Goal: Task Accomplishment & Management: Manage account settings

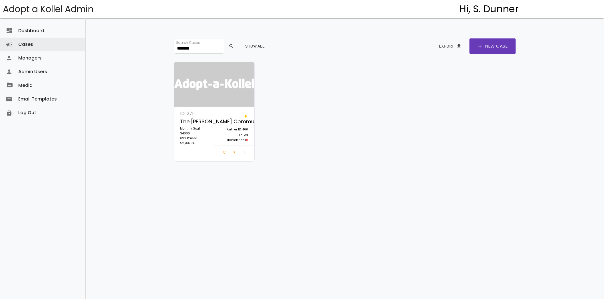
click at [183, 47] on input "*******" at bounding box center [199, 46] width 50 height 15
click at [243, 152] on link "Log In" at bounding box center [244, 154] width 11 height 10
click at [48, 43] on link "Cases campaign" at bounding box center [42, 45] width 85 height 14
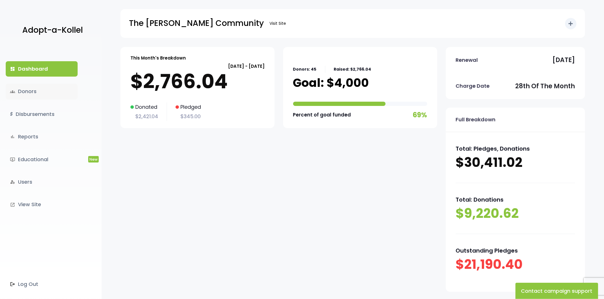
click at [35, 96] on link "groups Donors" at bounding box center [42, 91] width 72 height 15
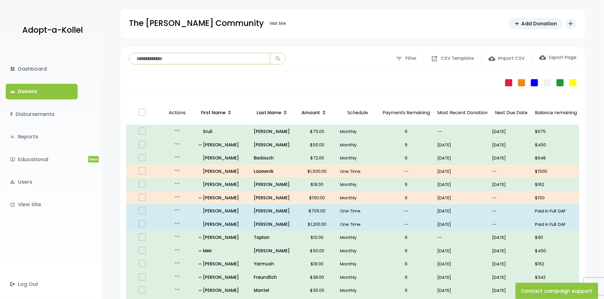
click at [160, 61] on input "search" at bounding box center [199, 58] width 141 height 11
click at [215, 56] on input "search" at bounding box center [199, 58] width 141 height 11
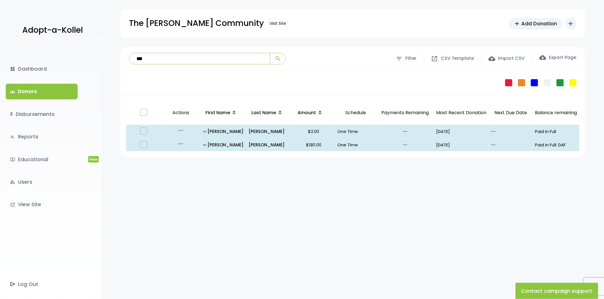
type input "***"
click at [35, 183] on link "manage_accounts Users" at bounding box center [42, 182] width 72 height 15
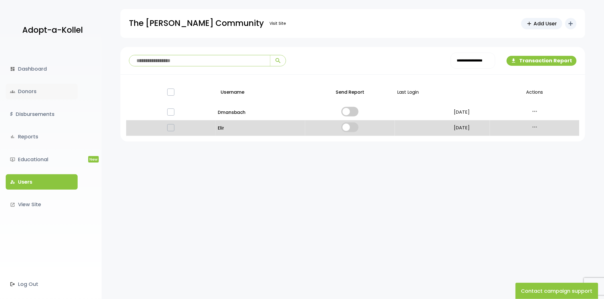
click at [40, 86] on link "groups Donors" at bounding box center [42, 91] width 72 height 15
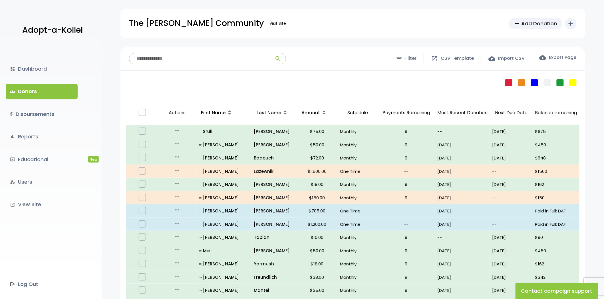
click at [147, 60] on input "search" at bounding box center [199, 58] width 141 height 11
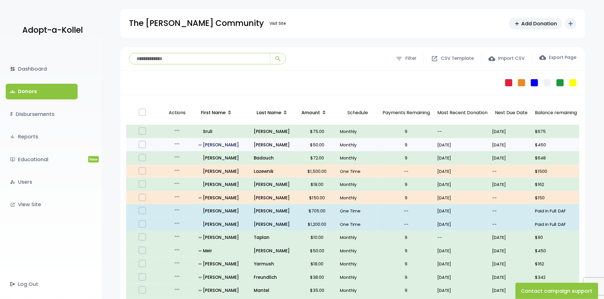
click at [215, 144] on p "all_inclusive Shimon" at bounding box center [224, 145] width 50 height 8
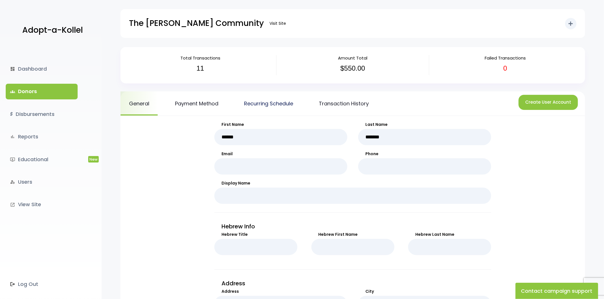
click at [270, 110] on link "Recurring Schedule" at bounding box center [268, 104] width 66 height 24
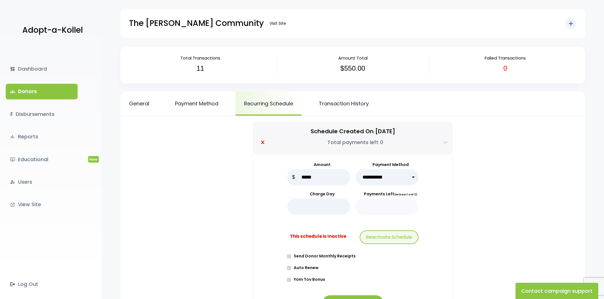
select select "****"
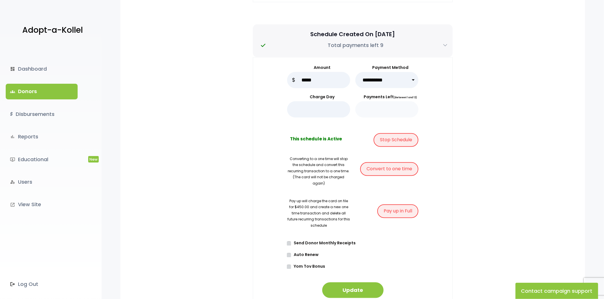
scroll to position [317, 0]
drag, startPoint x: 285, startPoint y: 195, endPoint x: 331, endPoint y: 220, distance: 52.4
click at [331, 220] on div "**********" at bounding box center [353, 181] width 200 height 249
click at [331, 220] on p "Pay up will charge the card on file for $450.00 and create a new one time trans…" at bounding box center [318, 213] width 63 height 31
drag, startPoint x: 311, startPoint y: 192, endPoint x: 327, endPoint y: 229, distance: 40.6
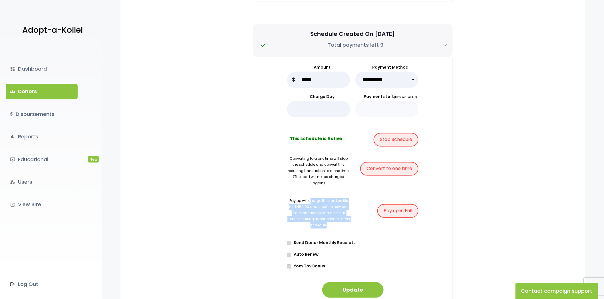
click at [327, 229] on form "**********" at bounding box center [352, 181] width 131 height 234
click at [325, 230] on form "**********" at bounding box center [352, 181] width 131 height 234
drag, startPoint x: 289, startPoint y: 194, endPoint x: 334, endPoint y: 219, distance: 51.1
click at [334, 219] on p "Pay up will charge the card on file for $450.00 and create a new one time trans…" at bounding box center [318, 213] width 63 height 31
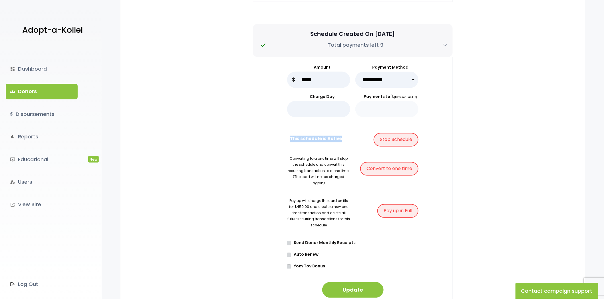
drag, startPoint x: 345, startPoint y: 137, endPoint x: 274, endPoint y: 143, distance: 70.9
click at [274, 143] on div "**********" at bounding box center [353, 181] width 200 height 249
click at [298, 145] on b "This schedule is Active" at bounding box center [316, 141] width 52 height 11
click at [314, 150] on div "This schedule is Active" at bounding box center [318, 141] width 63 height 17
click at [322, 207] on p "Pay up will charge the card on file for $450.00 and create a new one time trans…" at bounding box center [318, 213] width 63 height 31
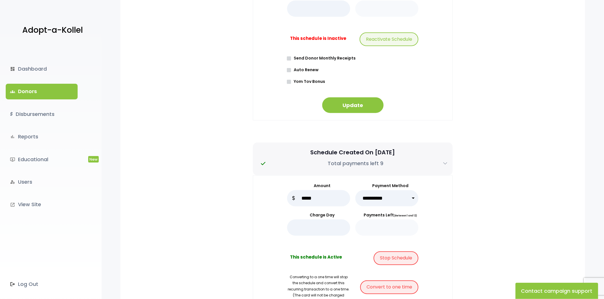
scroll to position [190, 0]
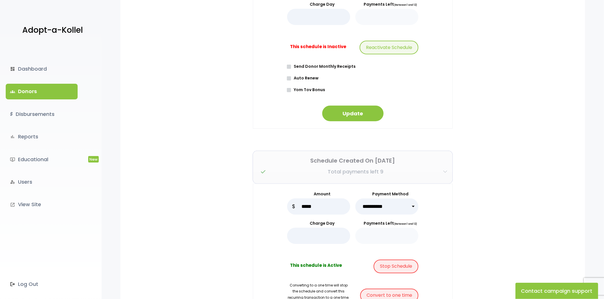
click at [443, 173] on icon "button" at bounding box center [445, 172] width 5 height 5
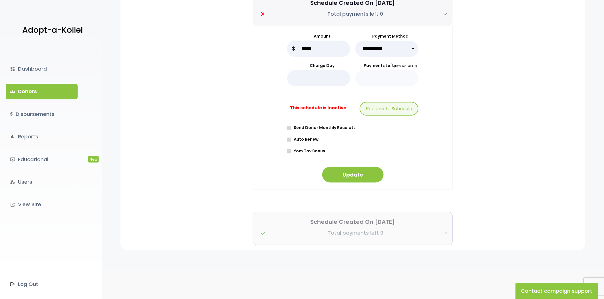
click at [440, 228] on button "Schedule Created On Sep 17, 2025 Total payments left 9" at bounding box center [353, 228] width 200 height 33
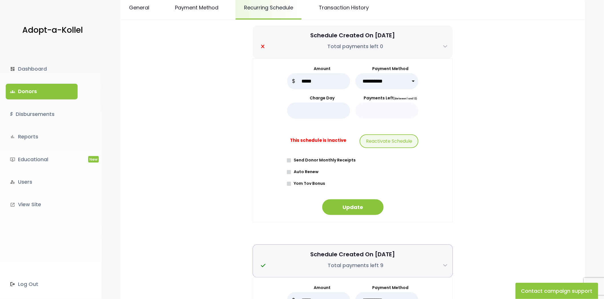
scroll to position [0, 0]
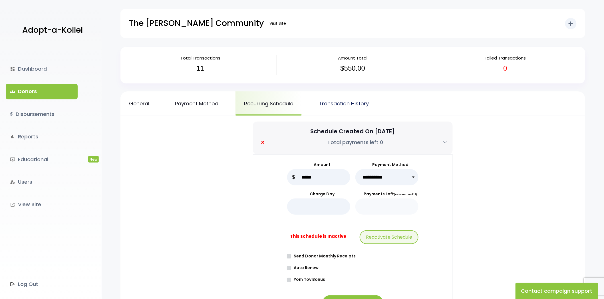
click at [350, 103] on link "Transaction History" at bounding box center [343, 104] width 67 height 24
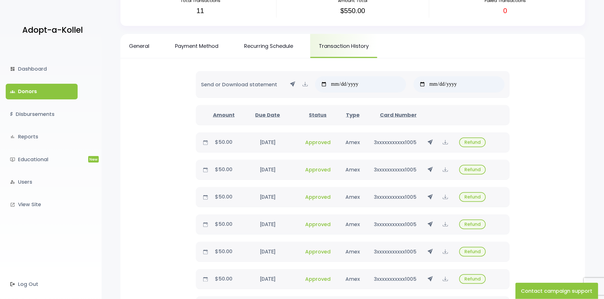
scroll to position [63, 0]
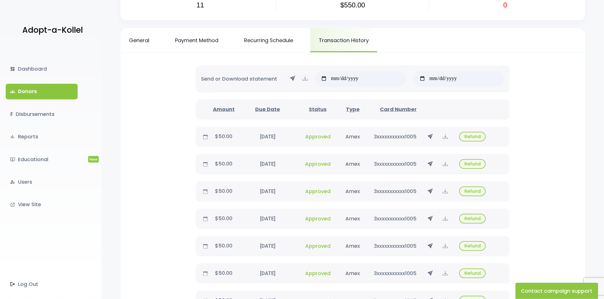
click at [324, 135] on span "Approved" at bounding box center [317, 136] width 25 height 7
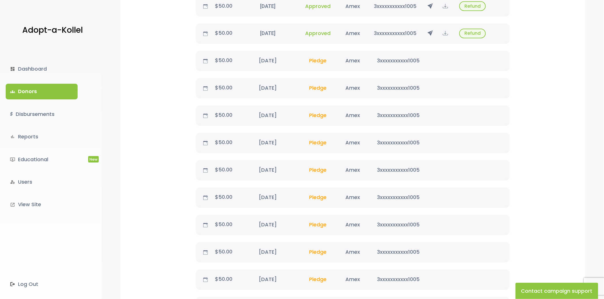
scroll to position [317, 0]
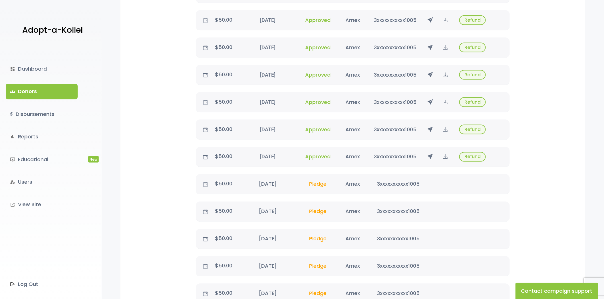
click at [321, 181] on span "Pledge" at bounding box center [317, 184] width 27 height 7
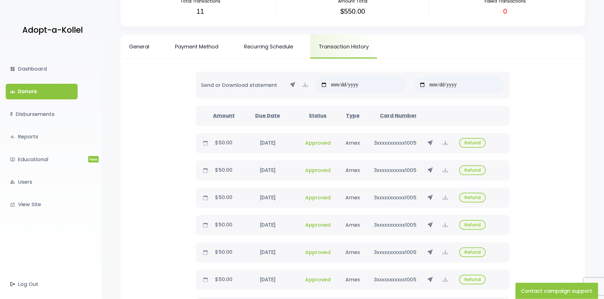
scroll to position [0, 0]
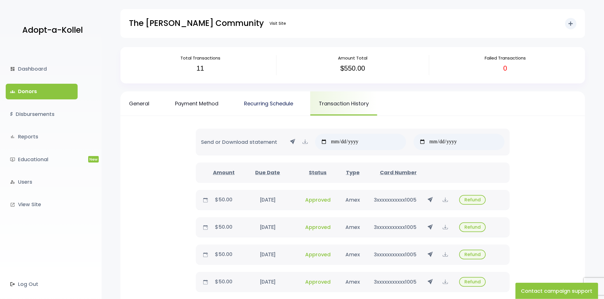
click at [289, 104] on link "Recurring Schedule" at bounding box center [268, 104] width 66 height 24
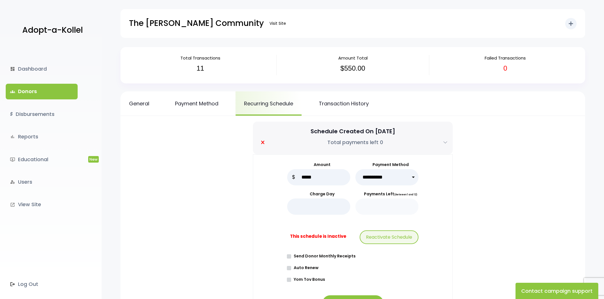
select select "****"
click at [26, 93] on link "groups Donors" at bounding box center [42, 91] width 72 height 15
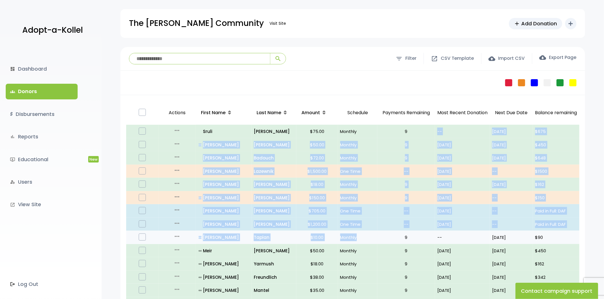
drag, startPoint x: 408, startPoint y: 129, endPoint x: 361, endPoint y: 236, distance: 117.2
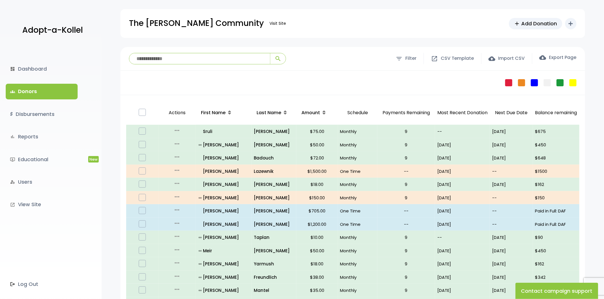
click at [363, 87] on div "Failed Pledge One Time No Schedule Recurring Stopped Recurring" at bounding box center [352, 83] width 464 height 25
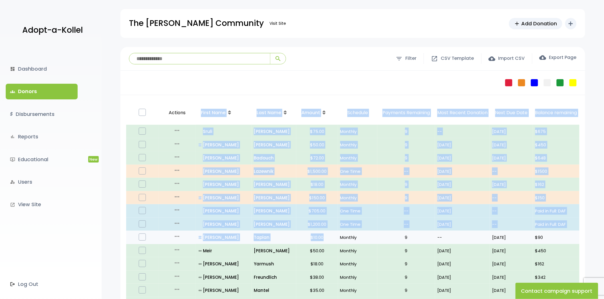
drag, startPoint x: 194, startPoint y: 120, endPoint x: 324, endPoint y: 216, distance: 161.5
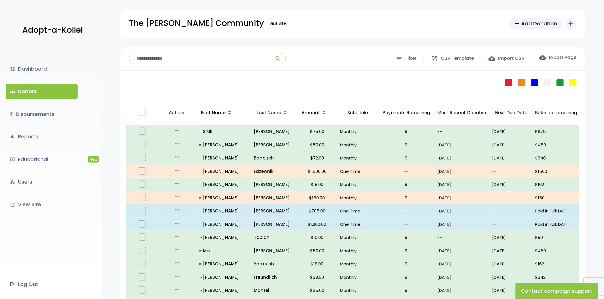
click at [329, 89] on div "Failed Pledge One Time No Schedule Recurring Stopped Recurring" at bounding box center [352, 83] width 464 height 25
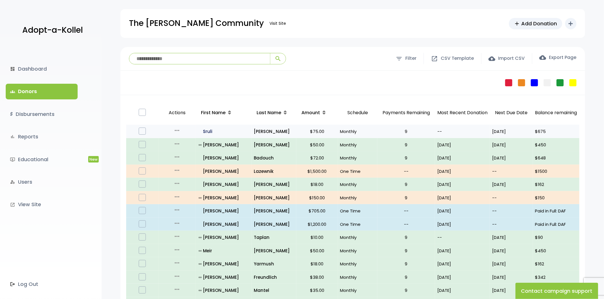
click at [212, 133] on p "all_inclusive Sruli" at bounding box center [224, 132] width 50 height 8
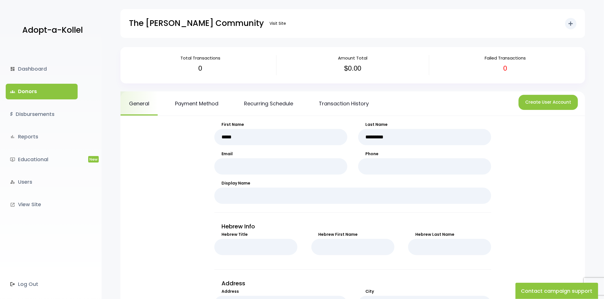
click at [65, 87] on link "groups Donors" at bounding box center [42, 91] width 72 height 15
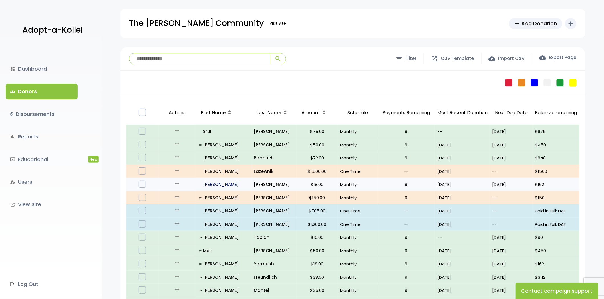
click at [217, 183] on p "all_inclusive [PERSON_NAME]" at bounding box center [224, 185] width 50 height 8
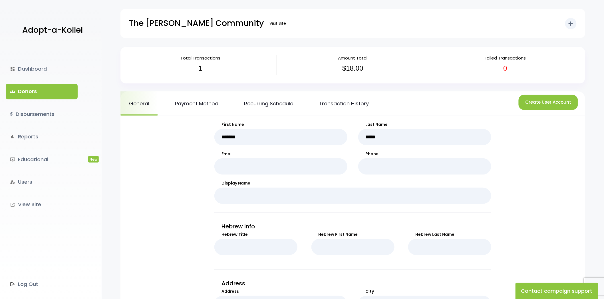
click at [48, 84] on link "groups Donors" at bounding box center [42, 91] width 72 height 15
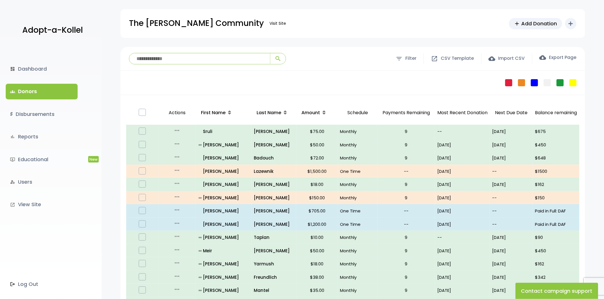
click at [26, 60] on div "dashboard Dashboard groups Donors $ Disbursements bar_chart Reports ondemand_vi…" at bounding box center [51, 173] width 102 height 252
click at [29, 68] on link "dashboard Dashboard" at bounding box center [42, 68] width 72 height 15
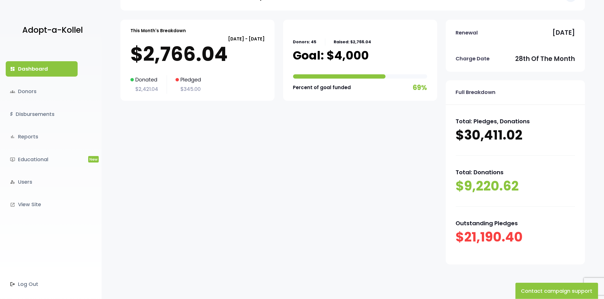
scroll to position [59, 0]
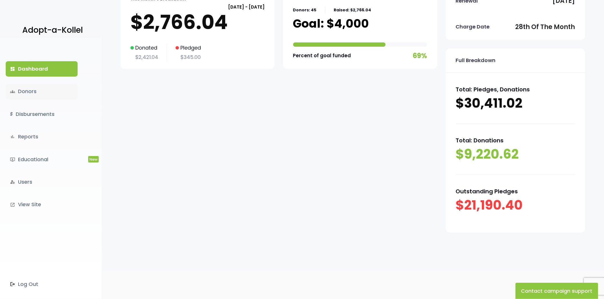
click at [39, 95] on link "groups Donors" at bounding box center [42, 91] width 72 height 15
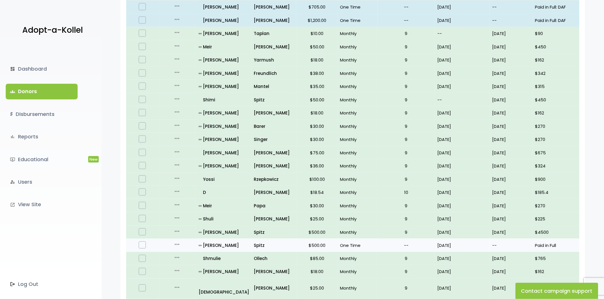
scroll to position [253, 0]
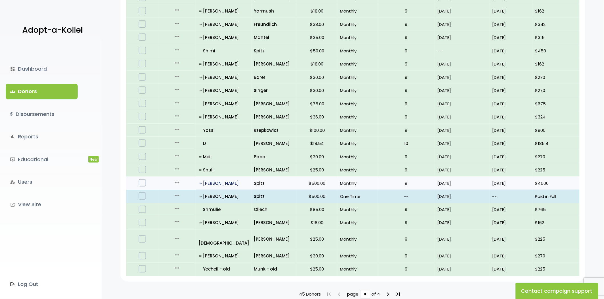
click at [233, 182] on p "all_inclusive Moses" at bounding box center [224, 184] width 50 height 8
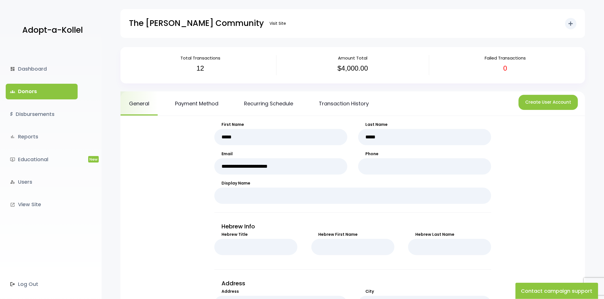
click at [41, 86] on link "groups Donors" at bounding box center [42, 91] width 72 height 15
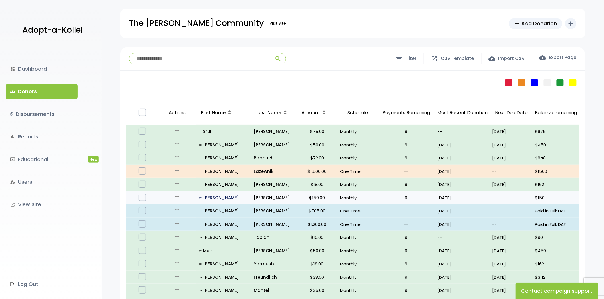
scroll to position [63, 0]
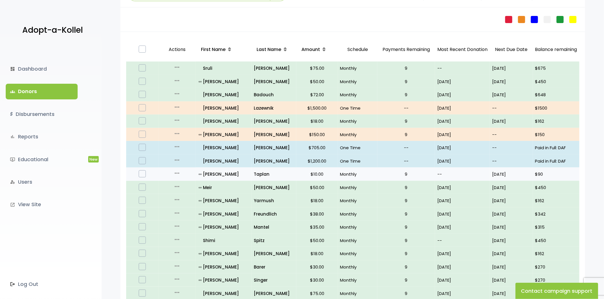
click at [213, 180] on td "all_inclusive [PERSON_NAME]" at bounding box center [224, 174] width 56 height 13
click at [215, 175] on p "all_inclusive [PERSON_NAME]" at bounding box center [224, 175] width 50 height 8
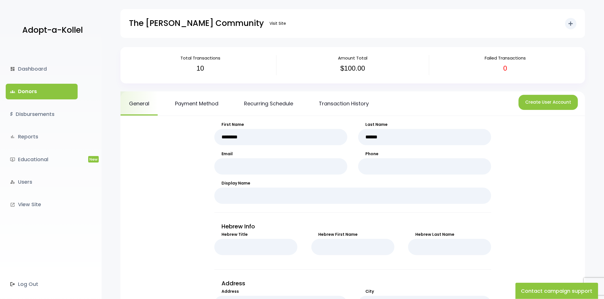
click at [59, 88] on link "groups Donors" at bounding box center [42, 91] width 72 height 15
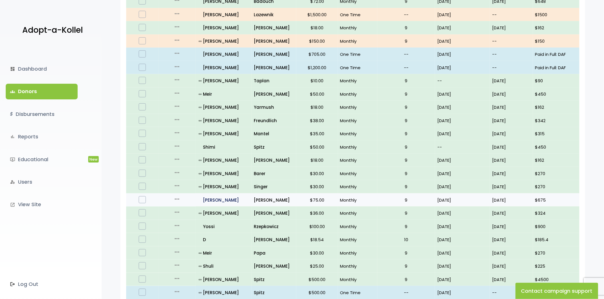
scroll to position [158, 0]
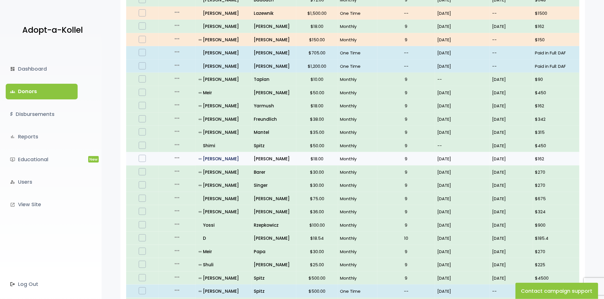
click at [210, 161] on p "all_inclusive [PERSON_NAME]" at bounding box center [224, 159] width 50 height 8
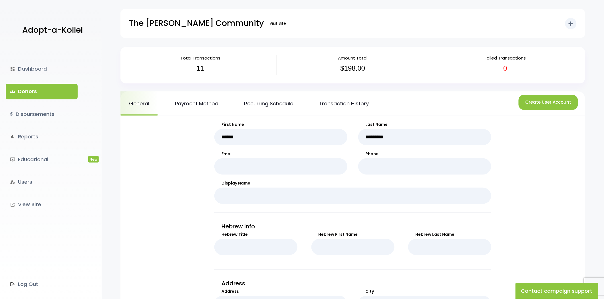
click at [64, 90] on link "groups Donors" at bounding box center [42, 91] width 72 height 15
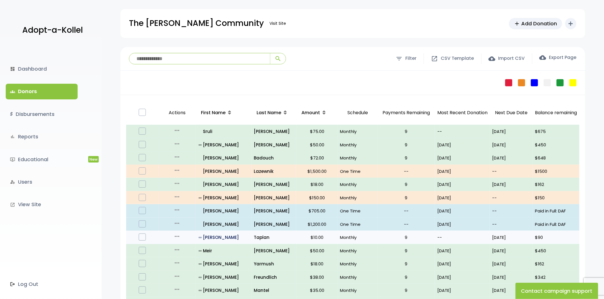
click at [220, 235] on p "all_inclusive Binyomin" at bounding box center [224, 238] width 50 height 8
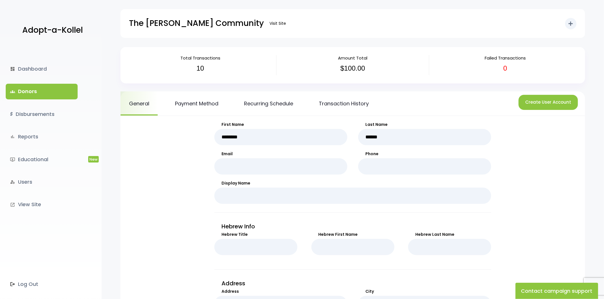
click at [69, 91] on link "groups Donors" at bounding box center [42, 91] width 72 height 15
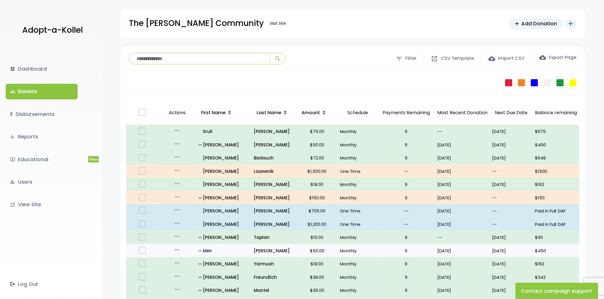
click at [216, 252] on p "all_inclusive Meir" at bounding box center [224, 251] width 50 height 8
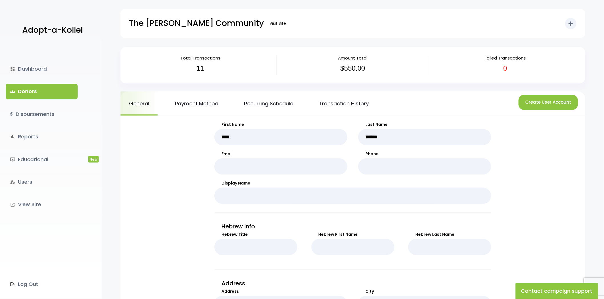
click at [57, 86] on link "groups Donors" at bounding box center [42, 91] width 72 height 15
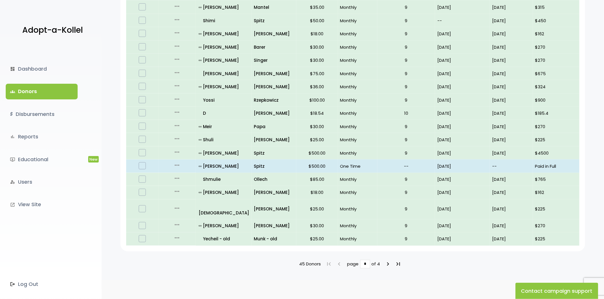
scroll to position [284, 0]
click at [386, 261] on icon "keyboard_arrow_right" at bounding box center [387, 264] width 7 height 7
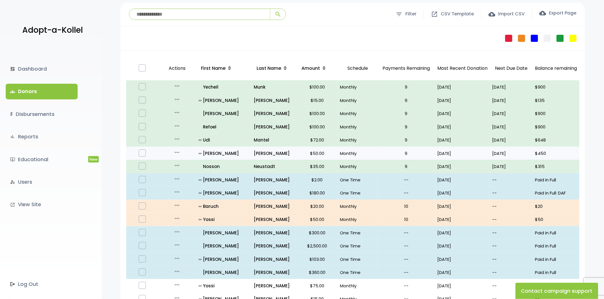
scroll to position [32, 0]
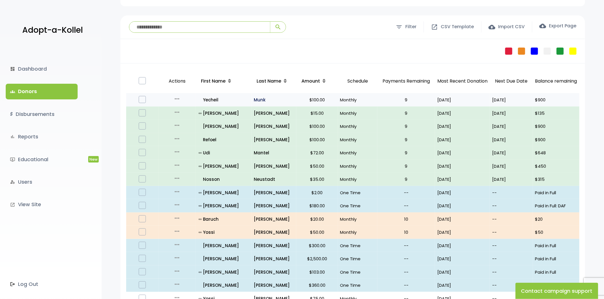
click at [255, 103] on p "Munk" at bounding box center [274, 100] width 40 height 8
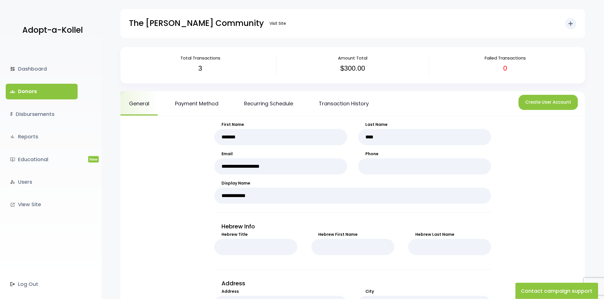
click at [58, 96] on link "groups Donors" at bounding box center [42, 91] width 72 height 15
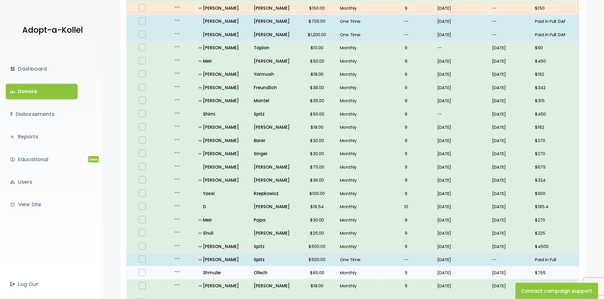
scroll to position [284, 0]
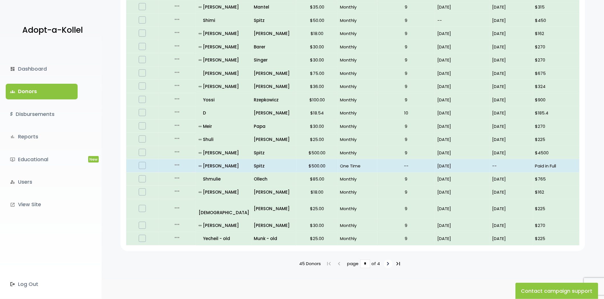
click at [386, 261] on icon "keyboard_arrow_right" at bounding box center [387, 264] width 7 height 7
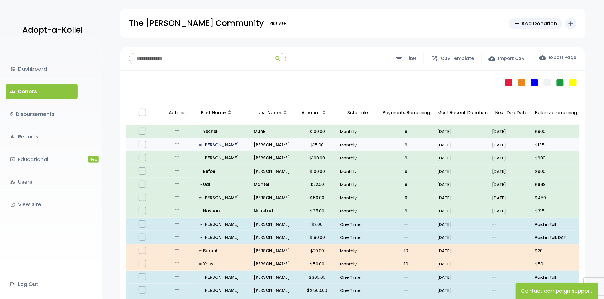
click at [220, 144] on p "all_inclusive [PERSON_NAME]" at bounding box center [224, 145] width 50 height 8
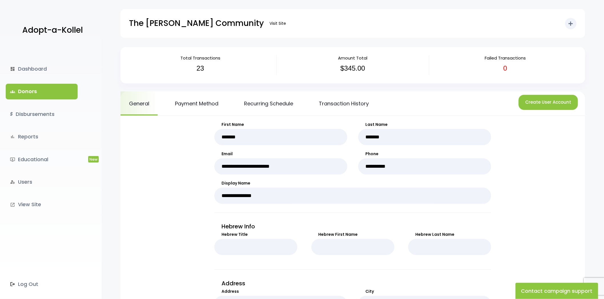
click at [69, 86] on link "groups Donors" at bounding box center [42, 91] width 72 height 15
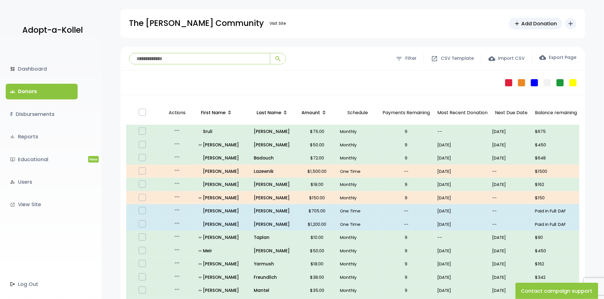
click at [176, 58] on input "search" at bounding box center [199, 58] width 141 height 11
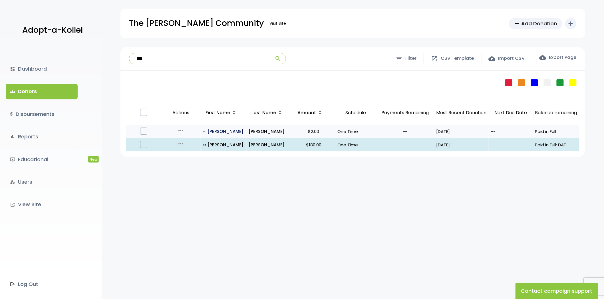
type input "***"
click at [230, 130] on p "all_inclusive Eli" at bounding box center [223, 132] width 41 height 8
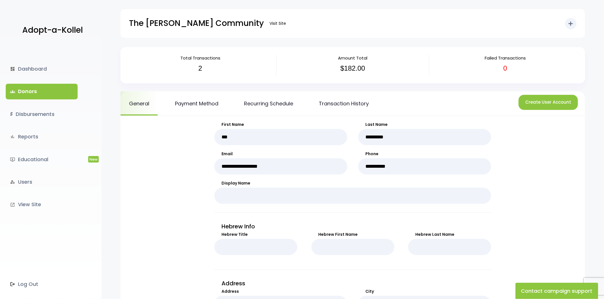
click at [43, 88] on link "groups Donors" at bounding box center [42, 91] width 72 height 15
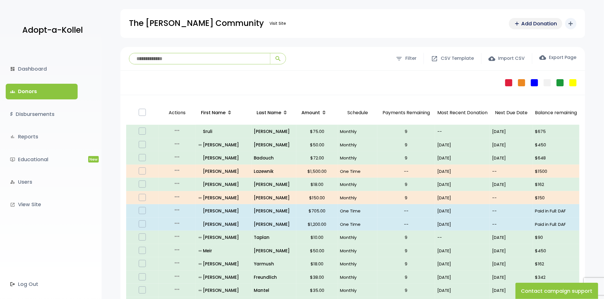
click at [534, 21] on span "Add Donation" at bounding box center [539, 24] width 36 height 8
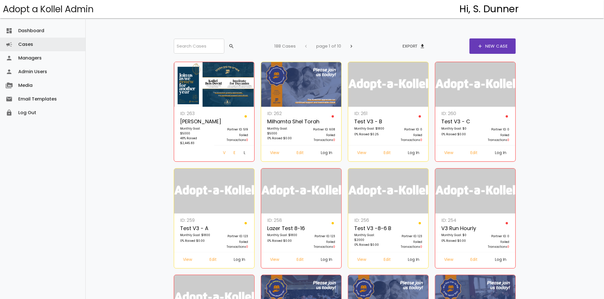
click at [239, 153] on link "Log In" at bounding box center [244, 154] width 11 height 10
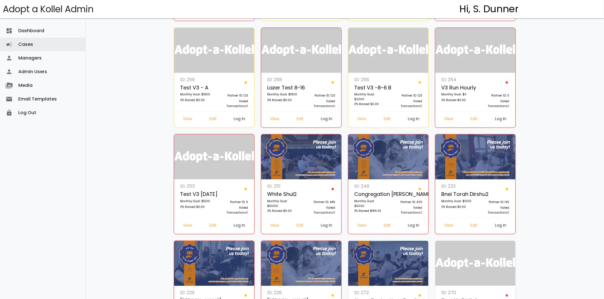
scroll to position [222, 0]
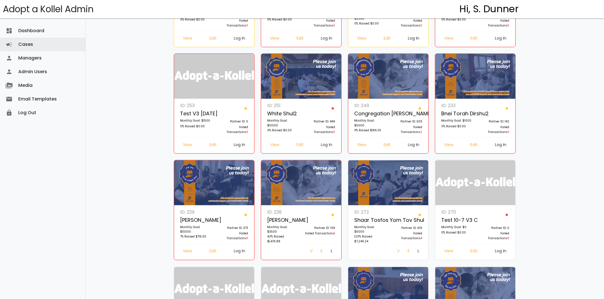
click at [326, 252] on link "Log In" at bounding box center [331, 252] width 11 height 10
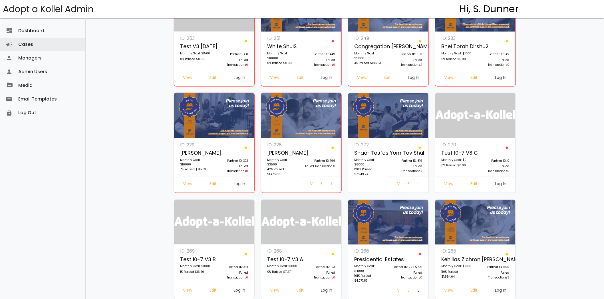
scroll to position [343, 0]
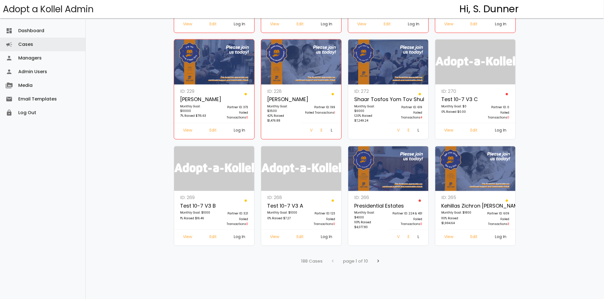
click at [501, 238] on link "Log In" at bounding box center [500, 238] width 21 height 10
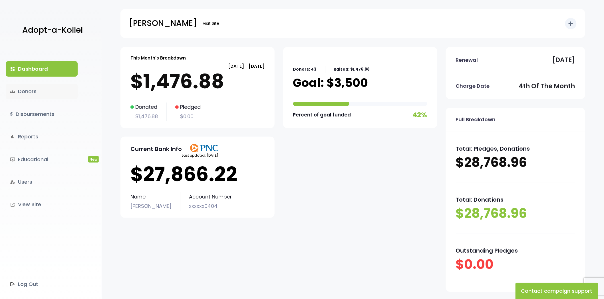
click at [46, 89] on link "groups Donors" at bounding box center [42, 91] width 72 height 15
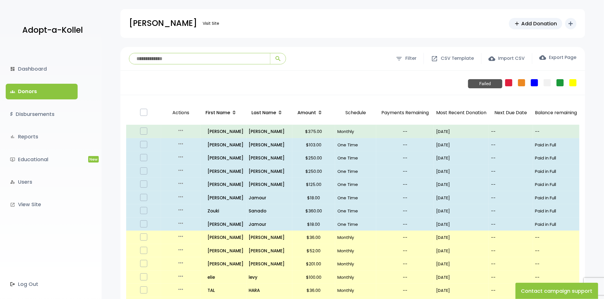
click at [509, 81] on link "Failed" at bounding box center [508, 82] width 7 height 7
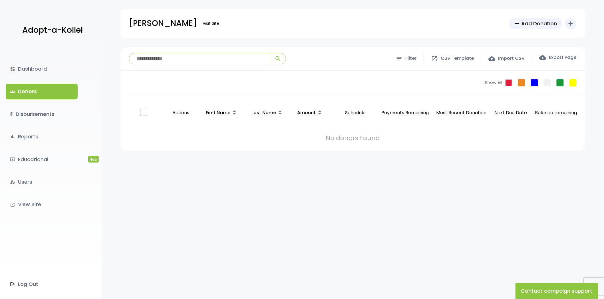
click at [52, 86] on link "groups Donors" at bounding box center [42, 91] width 72 height 15
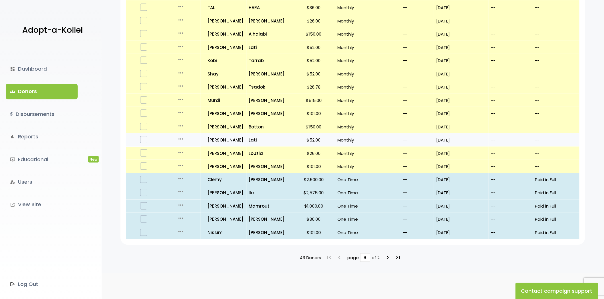
scroll to position [284, 0]
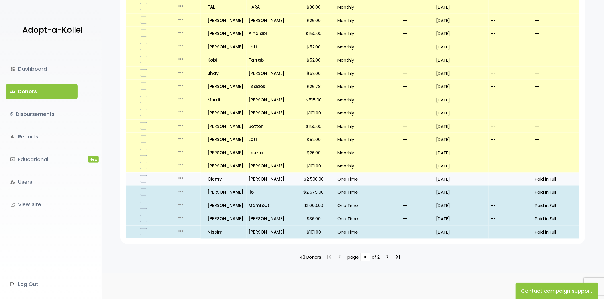
click at [317, 177] on p "$2,500.00" at bounding box center [313, 180] width 38 height 8
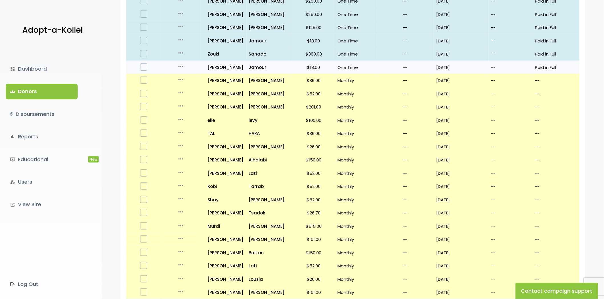
scroll to position [0, 0]
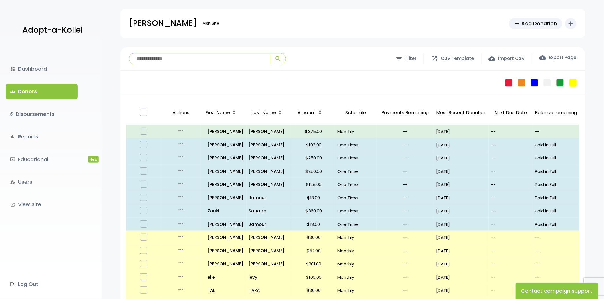
click at [34, 89] on link "groups Donors" at bounding box center [42, 91] width 72 height 15
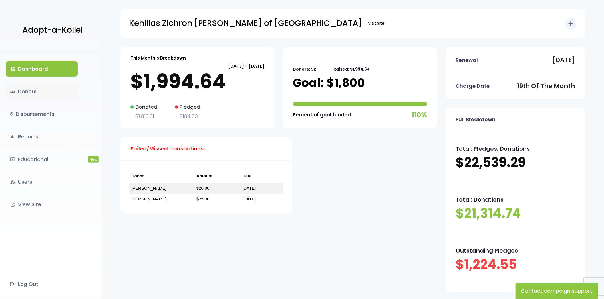
click at [41, 87] on link "groups Donors" at bounding box center [42, 91] width 72 height 15
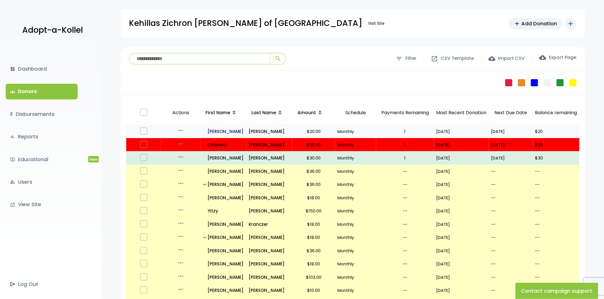
click at [212, 134] on p "all_inclusive Aliza" at bounding box center [223, 132] width 41 height 8
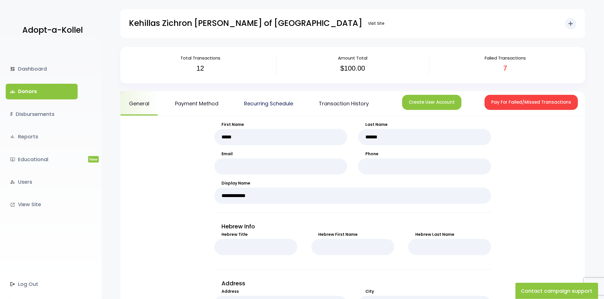
click at [264, 106] on link "Recurring Schedule" at bounding box center [268, 104] width 66 height 24
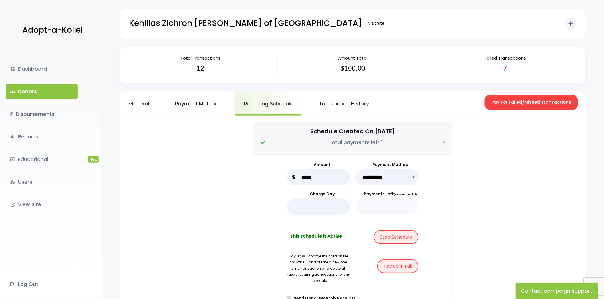
click at [349, 101] on link "Transaction History" at bounding box center [343, 104] width 67 height 24
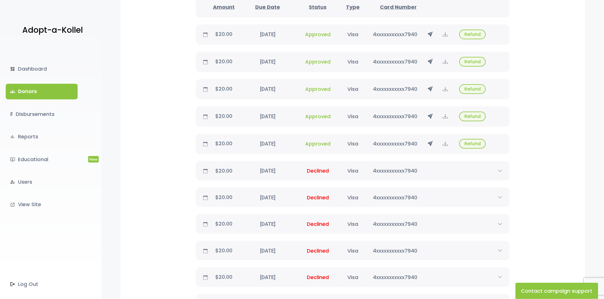
scroll to position [158, 0]
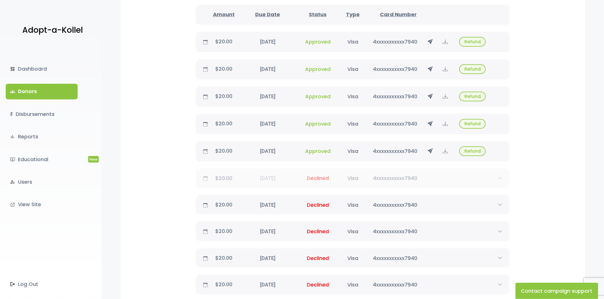
click at [314, 175] on span "Declined" at bounding box center [317, 178] width 31 height 7
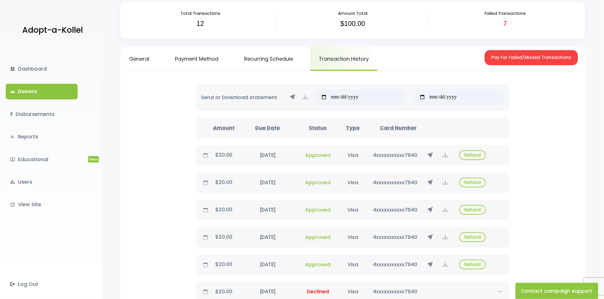
scroll to position [0, 0]
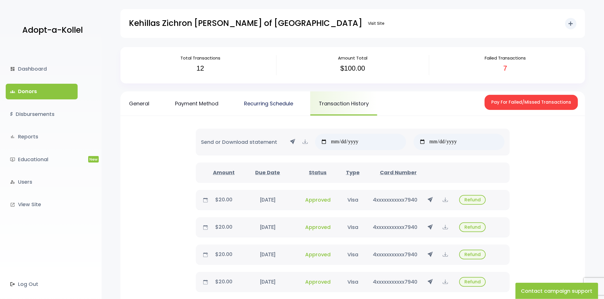
click at [270, 106] on link "Recurring Schedule" at bounding box center [268, 104] width 66 height 24
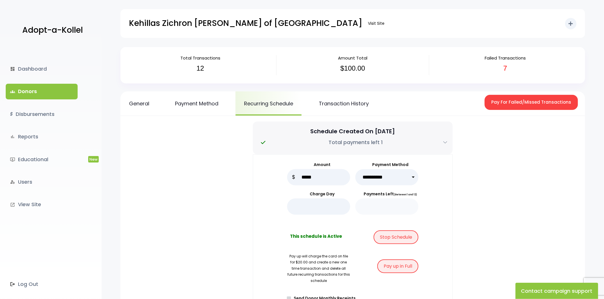
click at [196, 110] on link "Payment Method" at bounding box center [196, 104] width 60 height 24
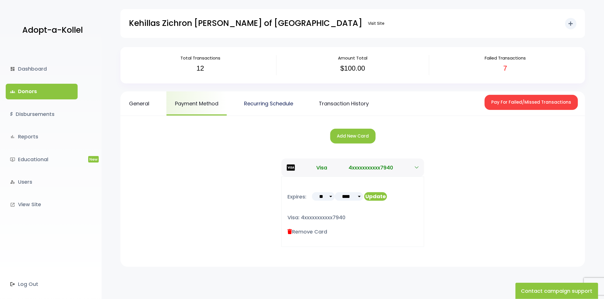
click at [254, 107] on link "Recurring Schedule" at bounding box center [268, 104] width 66 height 24
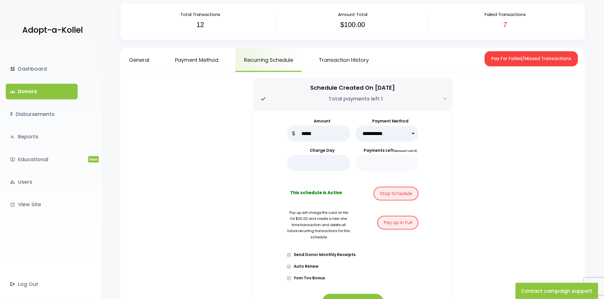
scroll to position [43, 0]
click at [39, 65] on link "dashboard Dashboard" at bounding box center [42, 68] width 72 height 15
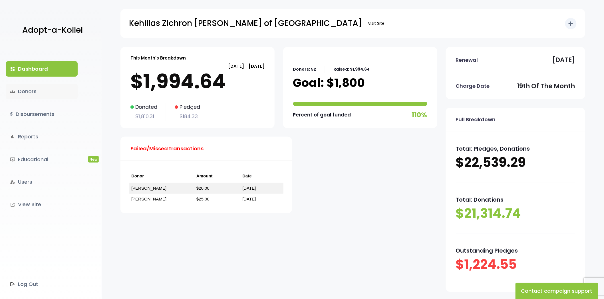
click at [46, 90] on link "groups Donors" at bounding box center [42, 91] width 72 height 15
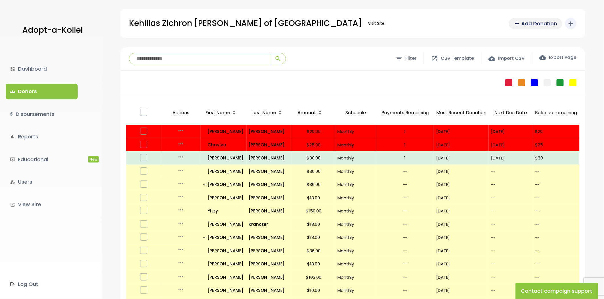
click at [532, 20] on span "Add Donation" at bounding box center [539, 24] width 36 height 8
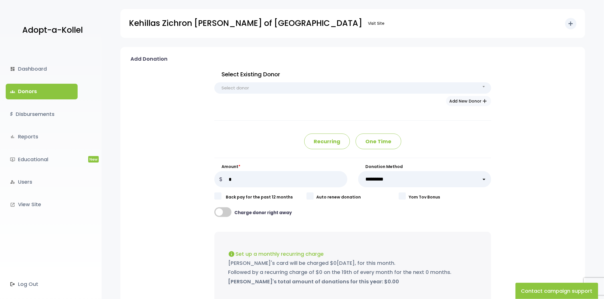
click at [52, 86] on link "groups Donors" at bounding box center [42, 91] width 72 height 15
click at [41, 83] on div "dashboard Dashboard groups Donors $ Disbursements bar_chart Reports ondemand_vi…" at bounding box center [51, 173] width 102 height 252
click at [43, 86] on link "groups Donors" at bounding box center [42, 91] width 72 height 15
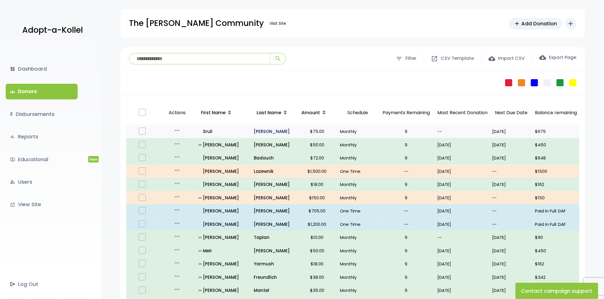
click at [264, 129] on p "Greenwald" at bounding box center [274, 132] width 40 height 8
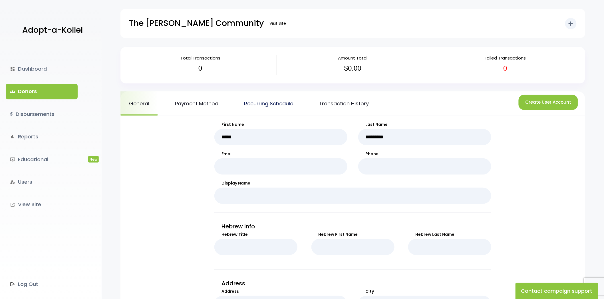
click at [264, 108] on link "Recurring Schedule" at bounding box center [268, 104] width 66 height 24
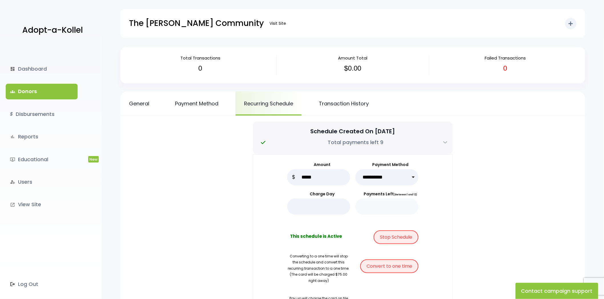
click at [22, 98] on link "groups Donors" at bounding box center [42, 91] width 72 height 15
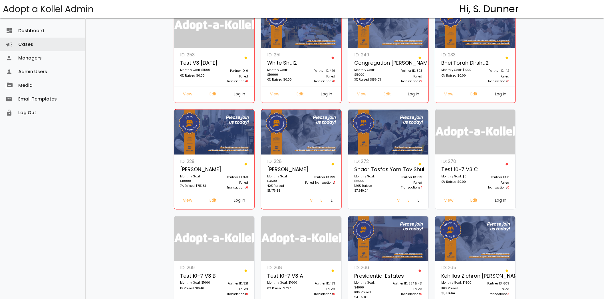
scroll to position [248, 0]
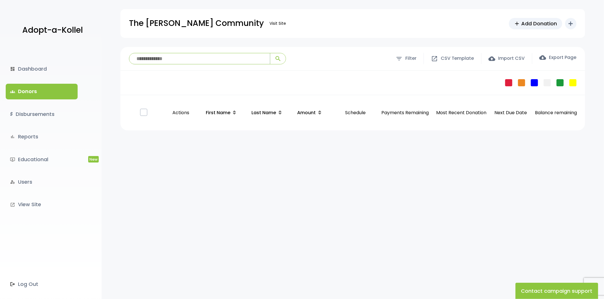
click at [171, 58] on input "search" at bounding box center [199, 58] width 141 height 11
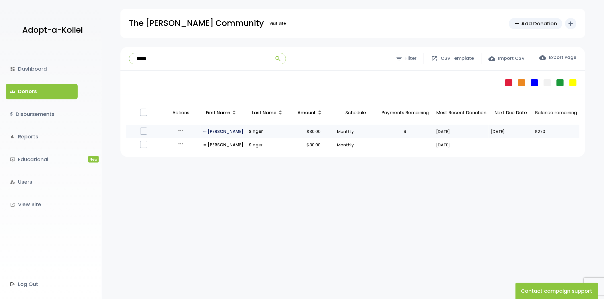
type input "*****"
click at [210, 130] on p "all_inclusive Daniel" at bounding box center [223, 132] width 41 height 8
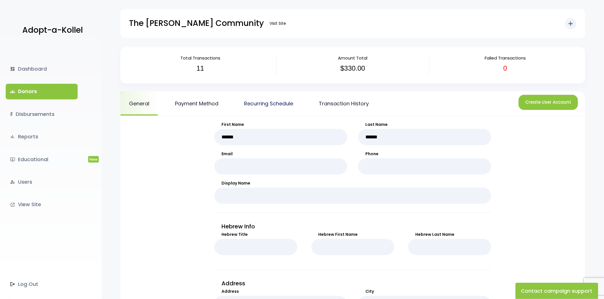
click at [274, 102] on link "Recurring Schedule" at bounding box center [268, 104] width 66 height 24
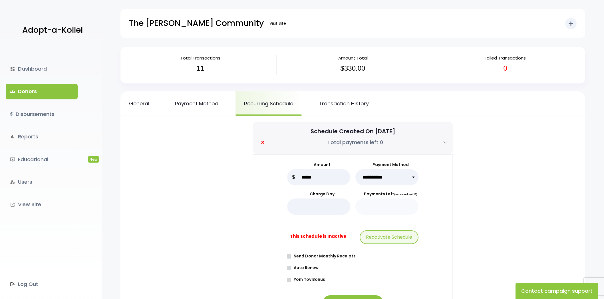
select select "****"
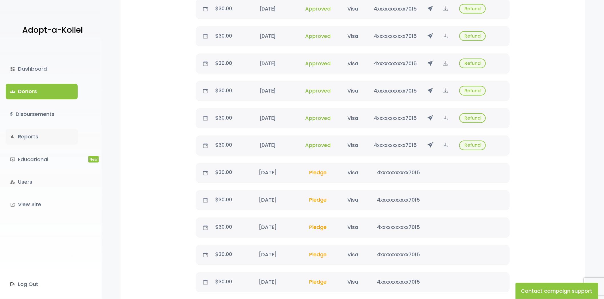
scroll to position [317, 0]
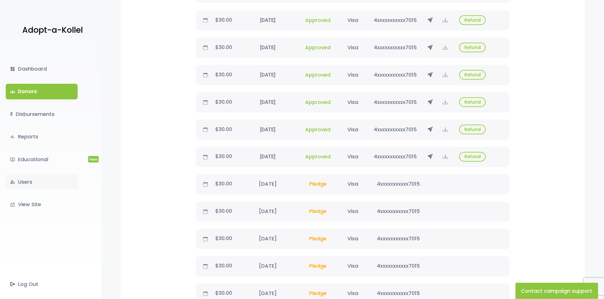
click at [47, 177] on link "manage_accounts Users" at bounding box center [42, 182] width 72 height 15
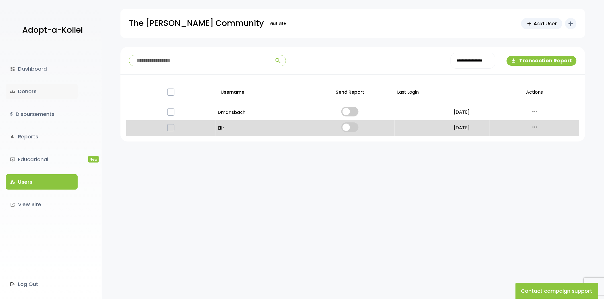
click at [28, 91] on link "groups Donors" at bounding box center [42, 91] width 72 height 15
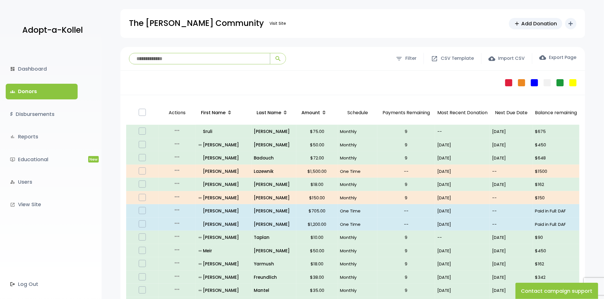
click at [172, 62] on input "search" at bounding box center [199, 58] width 141 height 11
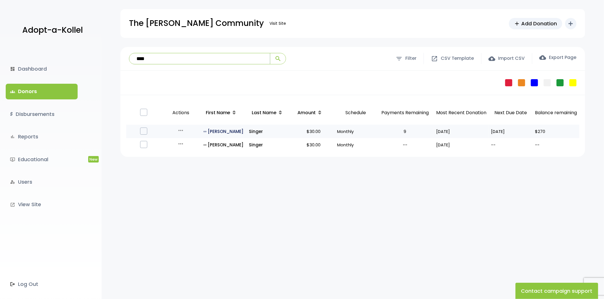
type input "****"
click at [210, 134] on p "all_inclusive Daniel" at bounding box center [223, 132] width 41 height 8
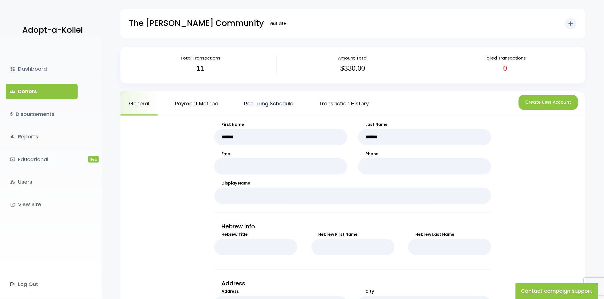
click at [278, 110] on link "Recurring Schedule" at bounding box center [268, 104] width 66 height 24
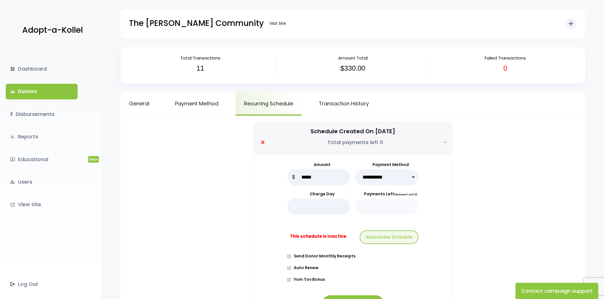
select select "****"
click at [181, 103] on link "Payment Method" at bounding box center [196, 104] width 60 height 24
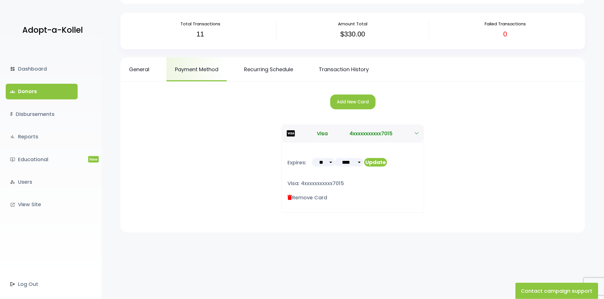
scroll to position [59, 0]
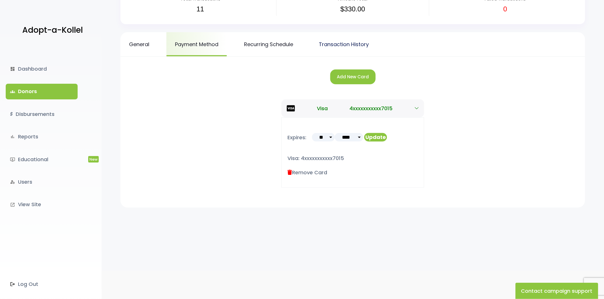
click at [334, 46] on link "Transaction History" at bounding box center [343, 44] width 67 height 24
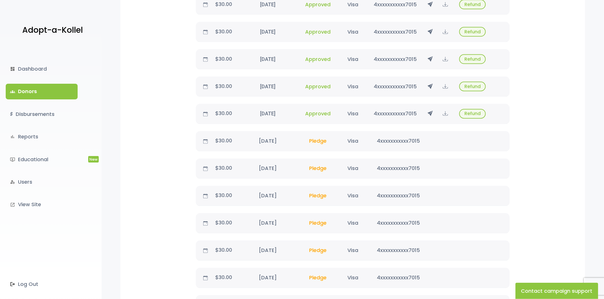
scroll to position [349, 0]
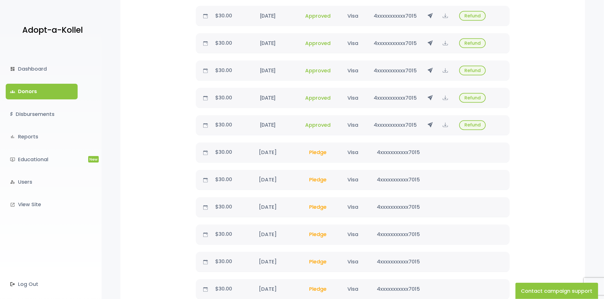
click at [66, 95] on link "groups Donors" at bounding box center [42, 91] width 72 height 15
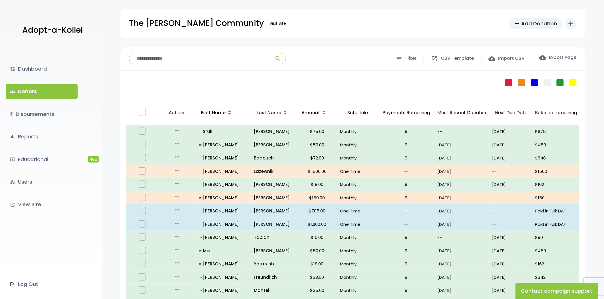
click at [195, 53] on form "search" at bounding box center [207, 58] width 157 height 11
click at [191, 58] on input "search" at bounding box center [199, 58] width 141 height 11
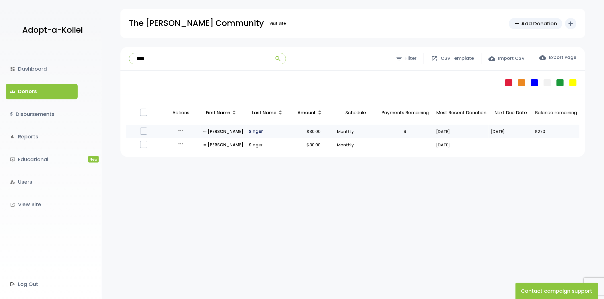
type input "****"
click at [249, 128] on p "Singer" at bounding box center [269, 132] width 41 height 8
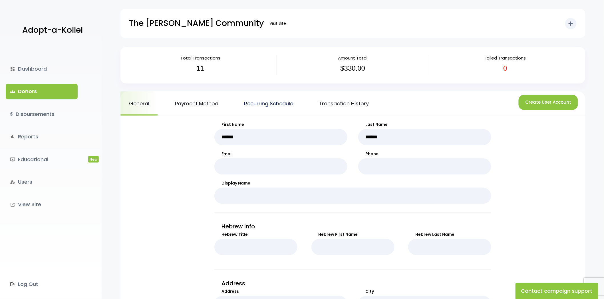
click at [269, 104] on link "Recurring Schedule" at bounding box center [268, 104] width 66 height 24
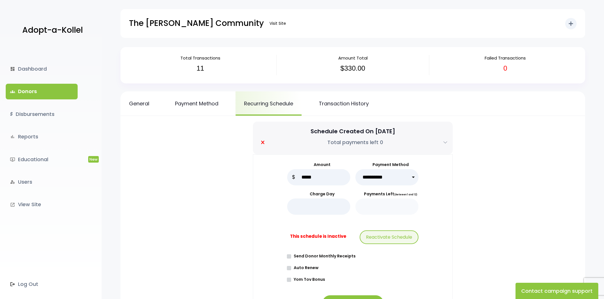
select select "****"
click at [370, 103] on link "Transaction History" at bounding box center [343, 104] width 67 height 24
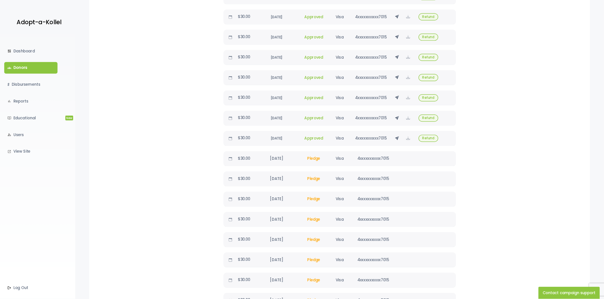
scroll to position [287, 0]
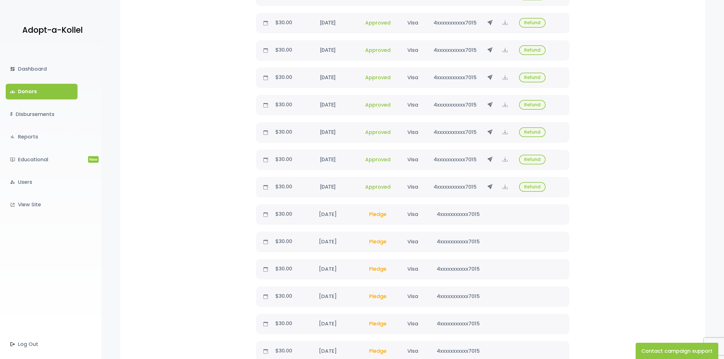
click at [264, 185] on icon at bounding box center [266, 187] width 5 height 5
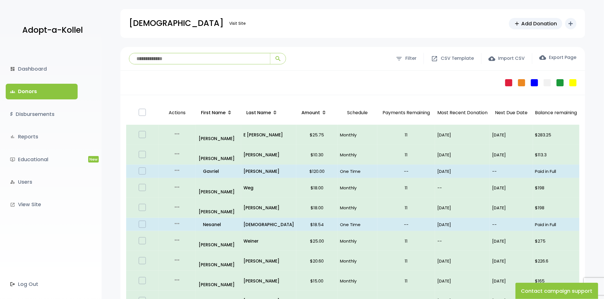
click at [361, 25] on div "Kol Torah Visit Site add Add Donation add Shortcuts person Donor attach_money D…" at bounding box center [352, 23] width 447 height 29
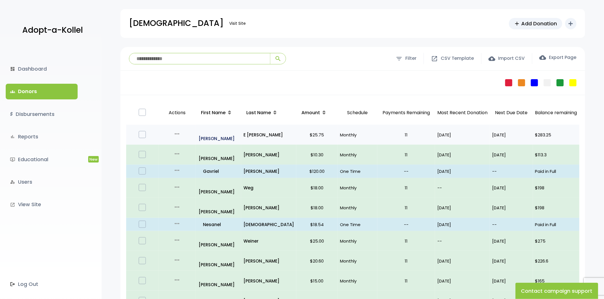
click at [217, 128] on p "all_inclusive Devorah" at bounding box center [219, 134] width 40 height 15
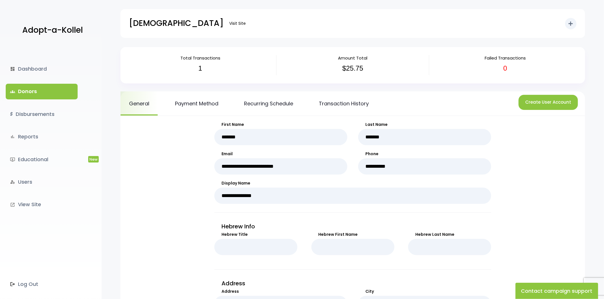
click at [60, 88] on link "groups Donors" at bounding box center [42, 91] width 72 height 15
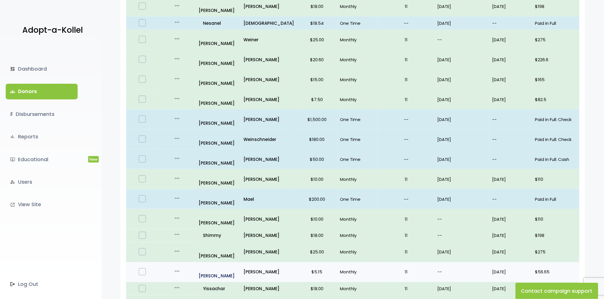
scroll to position [297, 0]
